Goal: Task Accomplishment & Management: Use online tool/utility

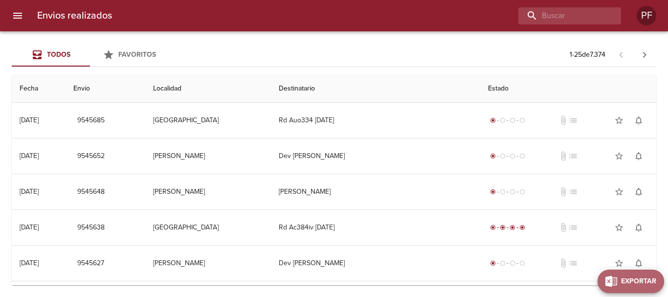
click at [651, 281] on span "Exportar" at bounding box center [638, 281] width 35 height 12
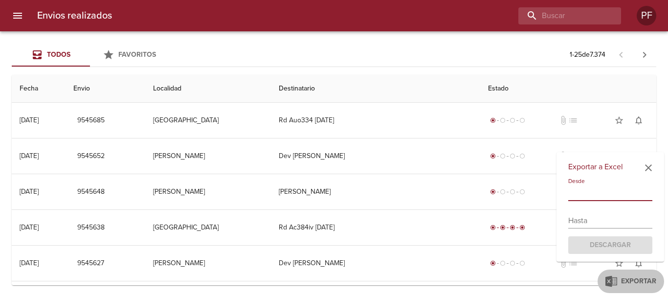
click at [593, 188] on input "text" at bounding box center [610, 193] width 84 height 16
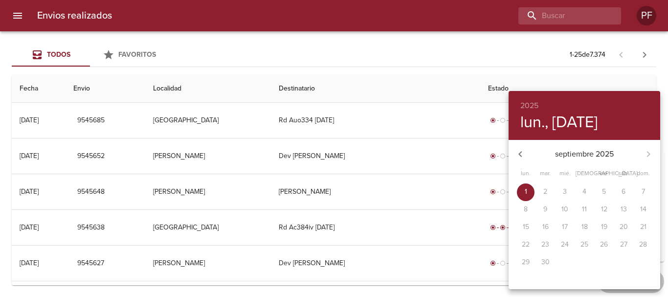
click at [515, 155] on icon "button" at bounding box center [521, 154] width 12 height 12
click at [530, 226] on span "11" at bounding box center [526, 227] width 18 height 10
type input "[DATE]"
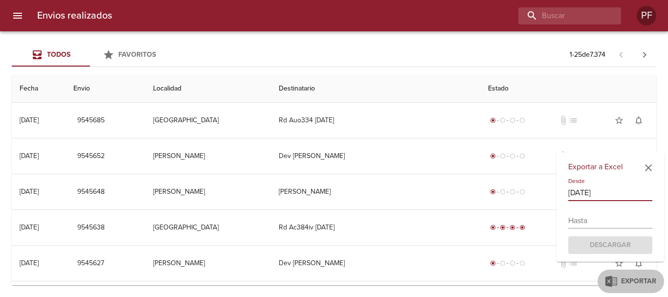
click at [584, 219] on input "text" at bounding box center [610, 221] width 84 height 16
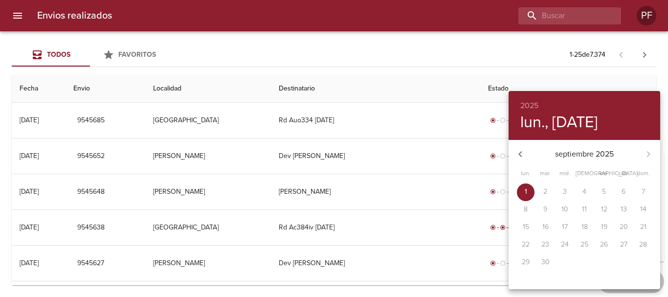
click at [519, 155] on icon "button" at bounding box center [519, 154] width 3 height 6
click at [646, 262] on p "31" at bounding box center [643, 262] width 6 height 10
type input "[DATE]"
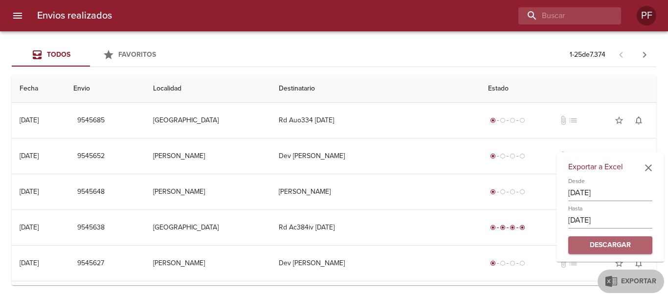
click at [600, 249] on span "Descargar" at bounding box center [610, 245] width 68 height 12
